Goal: Information Seeking & Learning: Learn about a topic

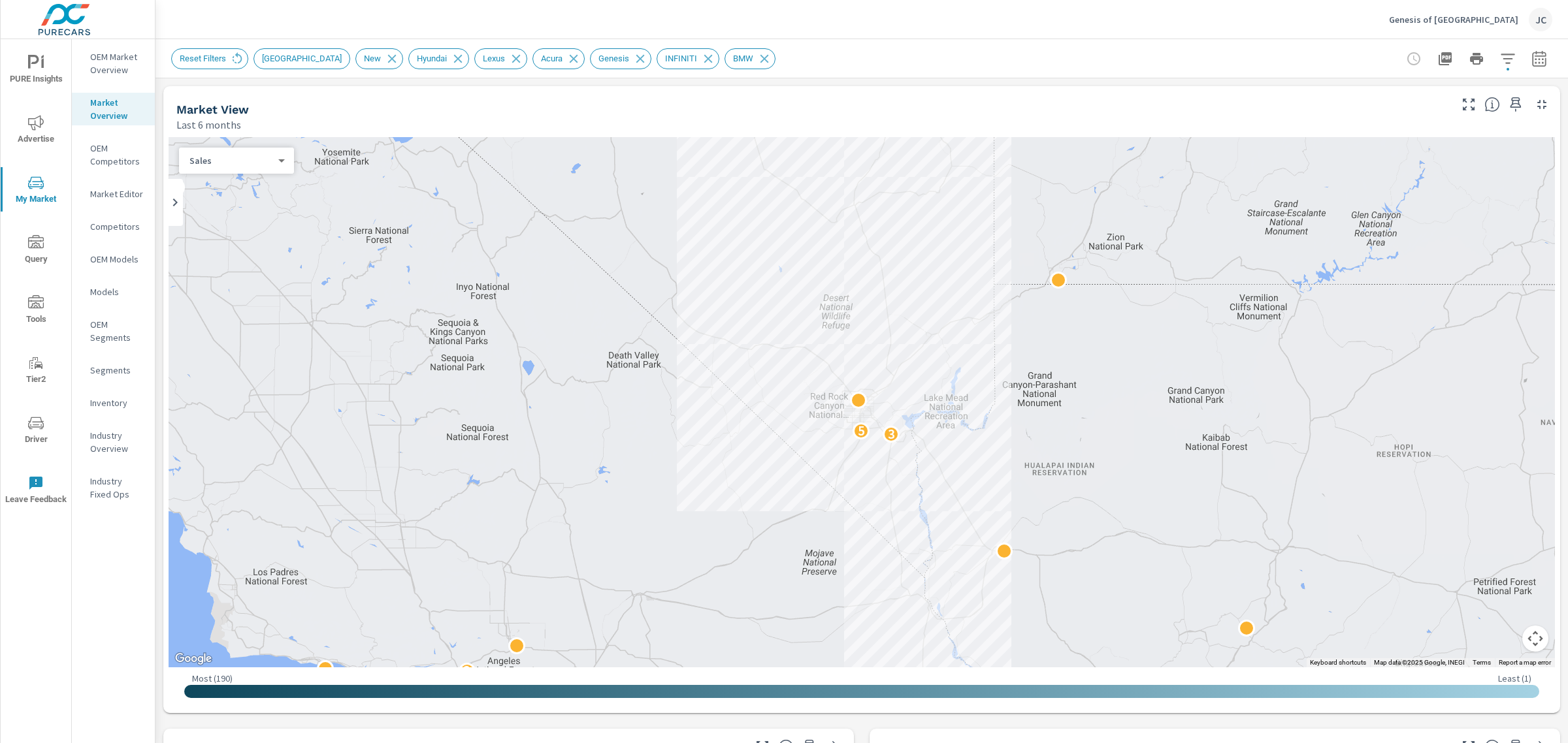
scroll to position [546, 0]
